Goal: Task Accomplishment & Management: Use online tool/utility

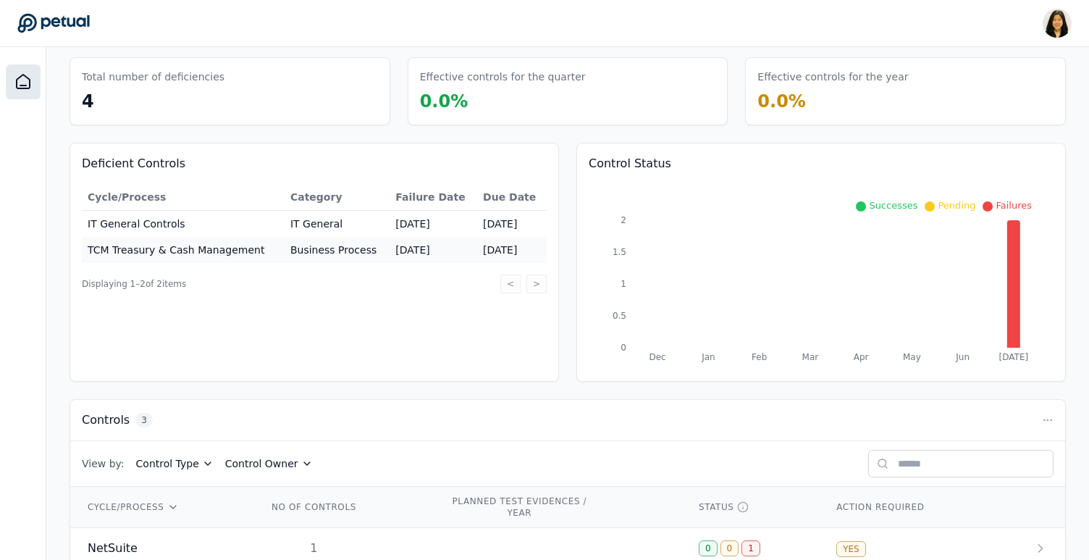
scroll to position [172, 0]
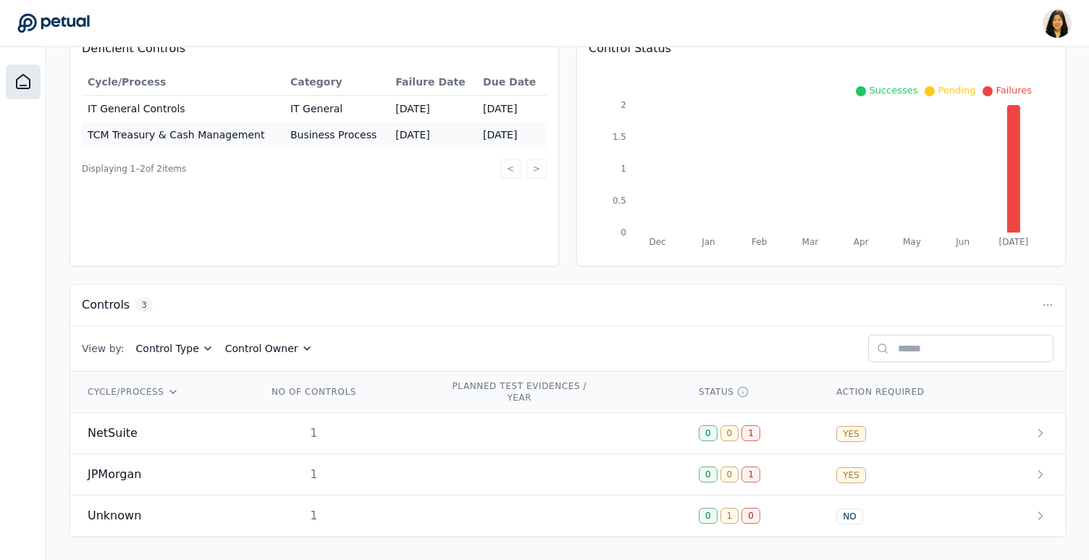
click at [202, 347] on icon at bounding box center [208, 349] width 12 height 12
click at [1048, 304] on circle at bounding box center [1047, 304] width 1 height 1
click at [748, 392] on icon at bounding box center [743, 392] width 12 height 12
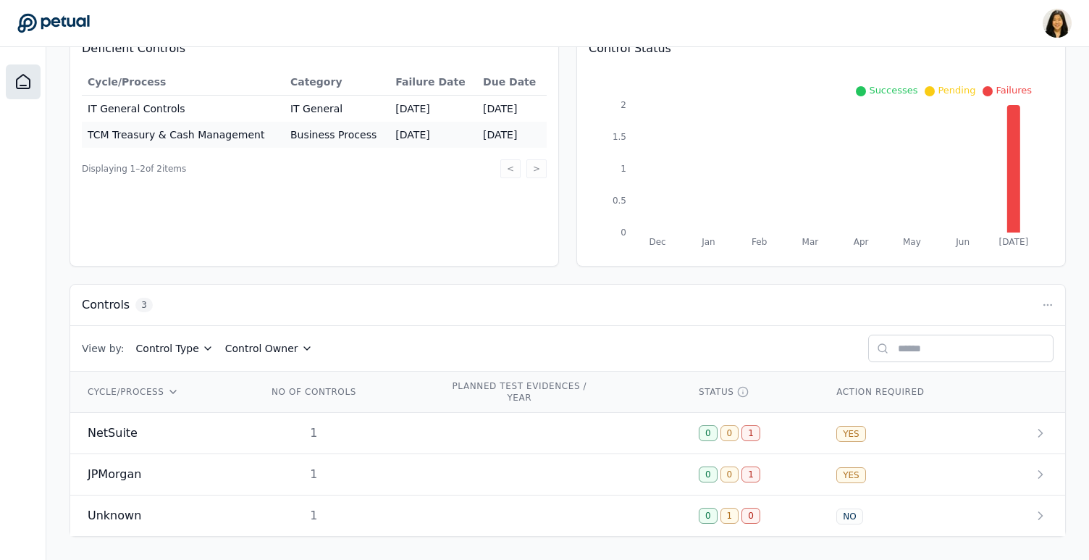
click at [752, 369] on div "View by: Control Type Control Owner" at bounding box center [567, 349] width 995 height 46
click at [747, 390] on circle at bounding box center [742, 391] width 9 height 9
click at [745, 391] on icon at bounding box center [743, 392] width 12 height 12
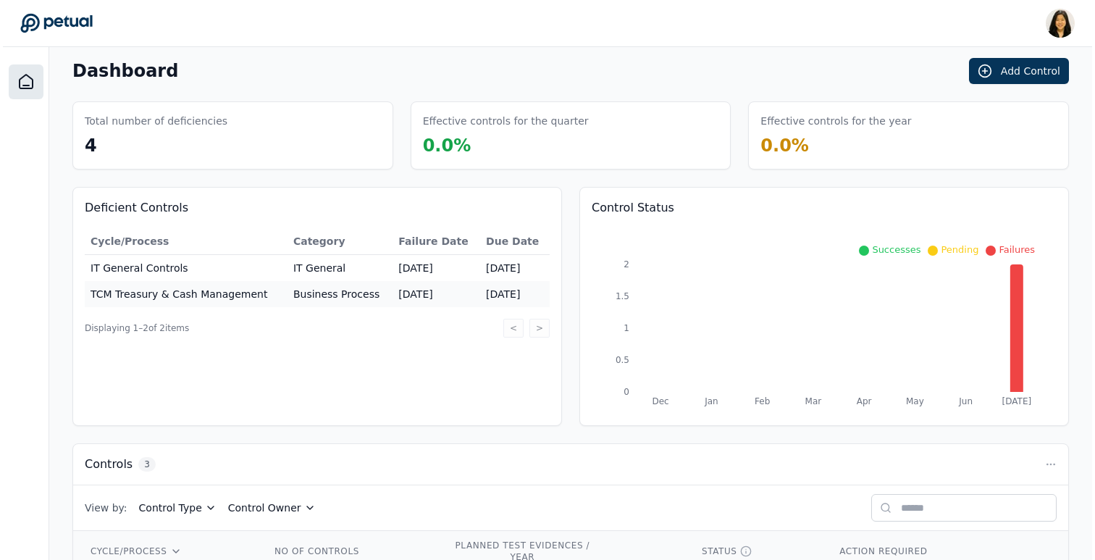
scroll to position [0, 0]
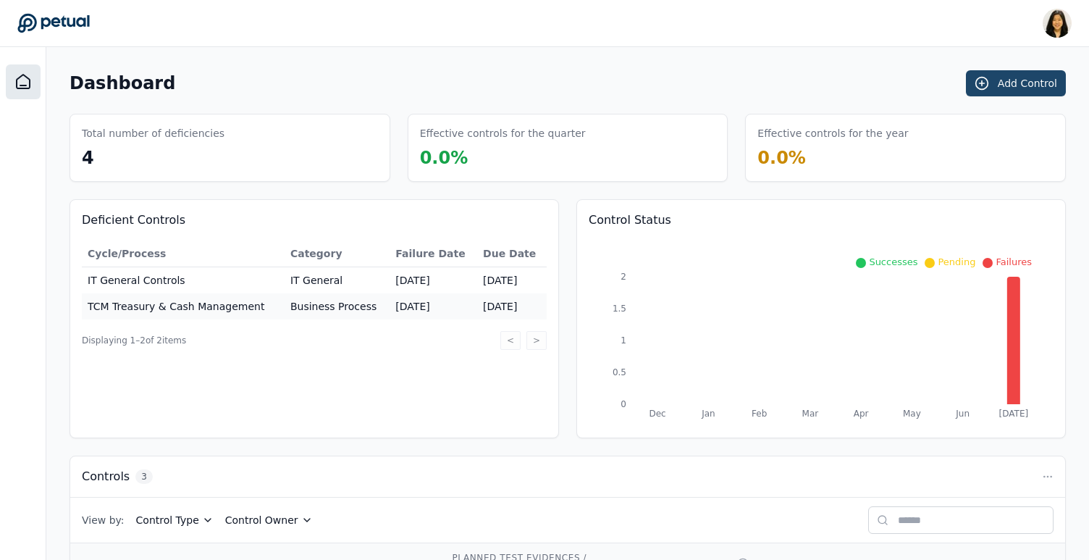
click at [1000, 79] on button "Add Control" at bounding box center [1016, 83] width 100 height 26
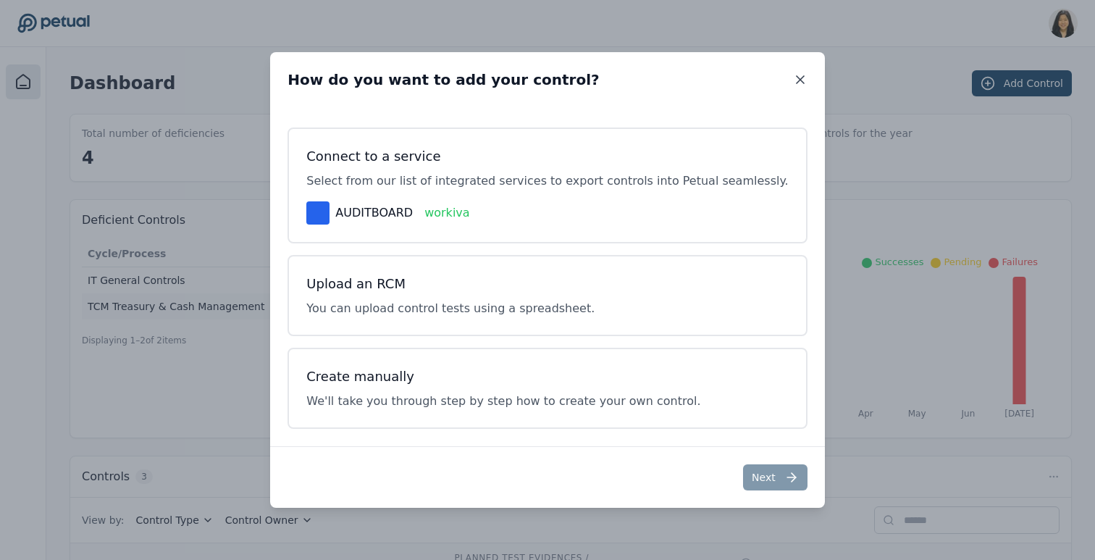
click at [793, 80] on icon at bounding box center [800, 79] width 14 height 14
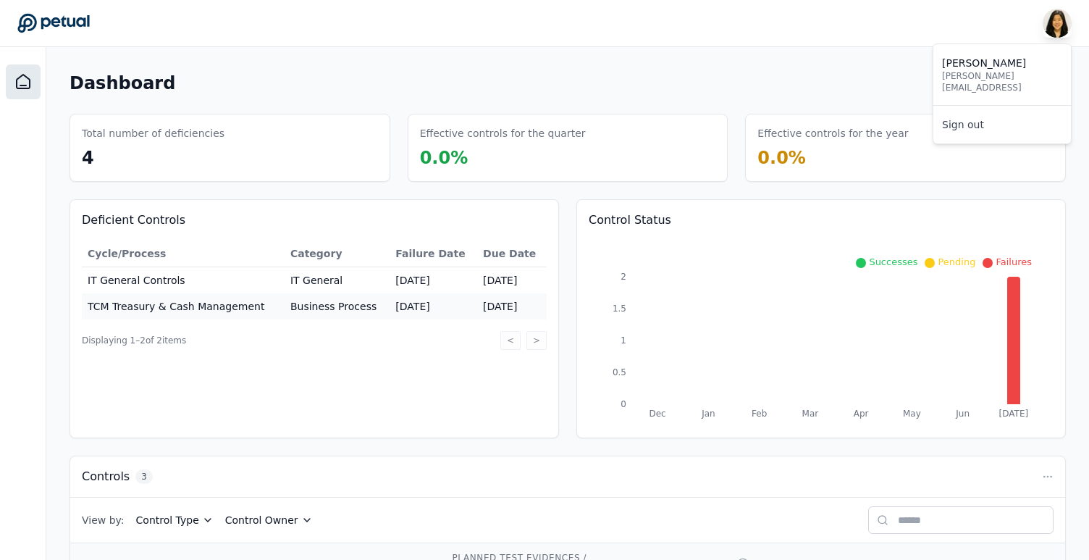
click at [1062, 24] on img at bounding box center [1057, 23] width 29 height 29
click at [781, 72] on div "Dashboard Add Control" at bounding box center [568, 83] width 996 height 26
click at [1057, 23] on img at bounding box center [1057, 23] width 29 height 29
click at [1050, 25] on img at bounding box center [1057, 23] width 29 height 29
click at [1053, 20] on img at bounding box center [1057, 23] width 29 height 29
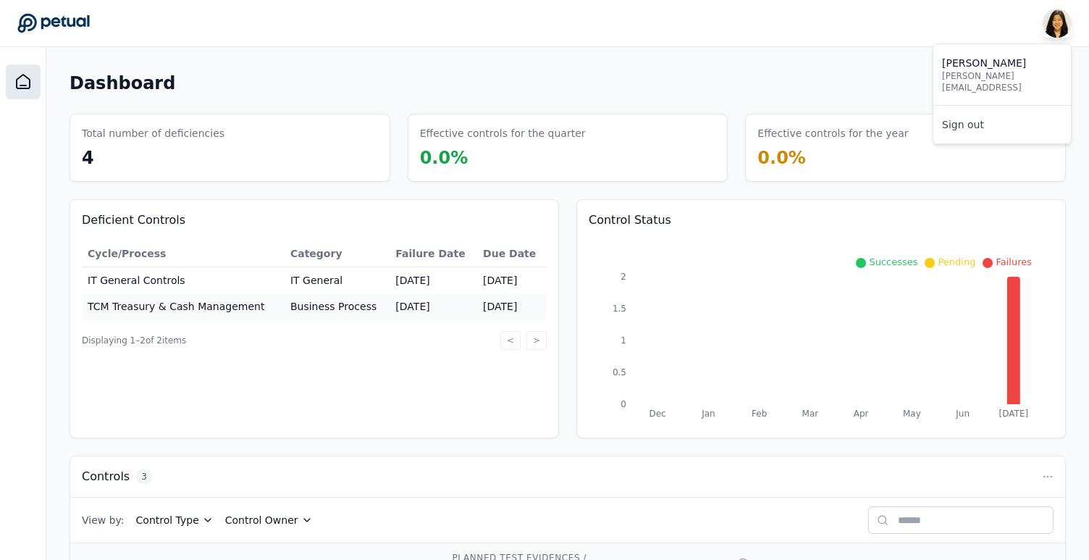
click at [1053, 24] on img at bounding box center [1057, 23] width 29 height 29
click at [765, 99] on div "Dashboard Add Control Total number of deficiencies 4 Effective controls for the…" at bounding box center [568, 389] width 996 height 638
click at [870, 80] on div "Dashboard Add Control" at bounding box center [568, 83] width 996 height 26
click at [1061, 22] on img at bounding box center [1057, 23] width 29 height 29
click at [1020, 86] on button "Add Control" at bounding box center [1016, 83] width 100 height 26
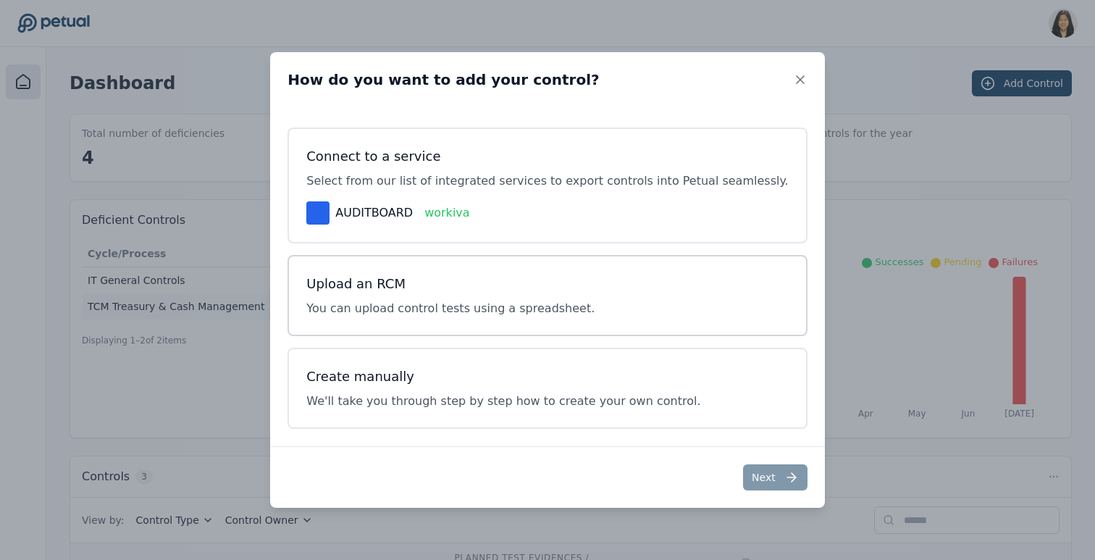
click at [570, 301] on p "You can upload control tests using a spreadsheet." at bounding box center [450, 308] width 288 height 17
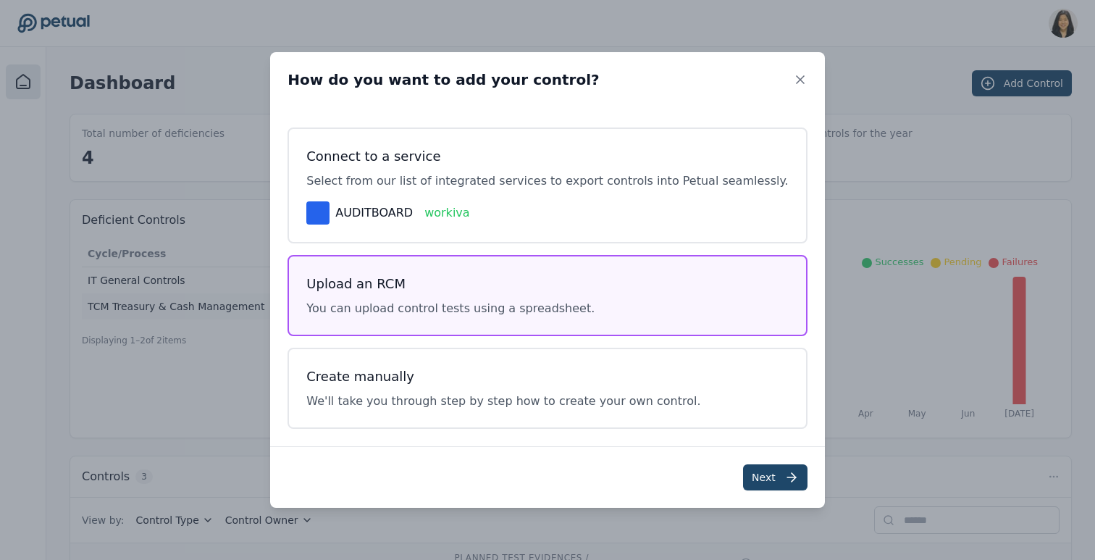
click at [754, 481] on button "Next" at bounding box center [775, 477] width 64 height 26
